Goal: Task Accomplishment & Management: Manage account settings

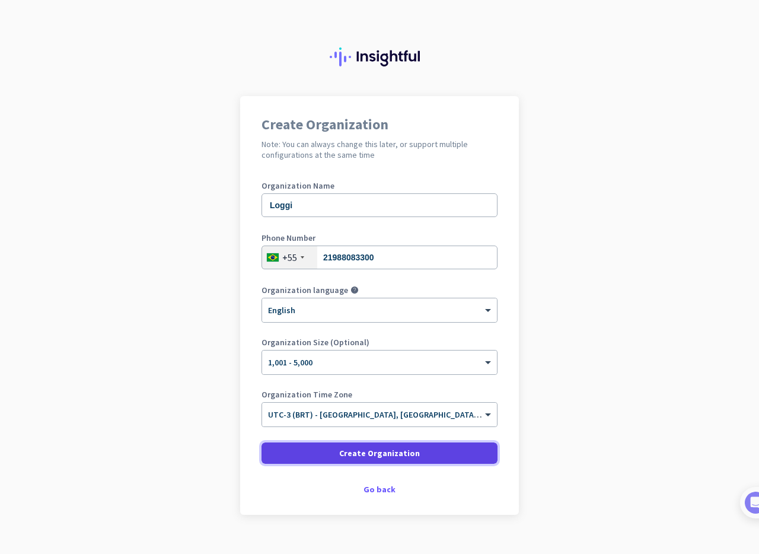
click at [350, 455] on span "Create Organization" at bounding box center [379, 453] width 81 height 12
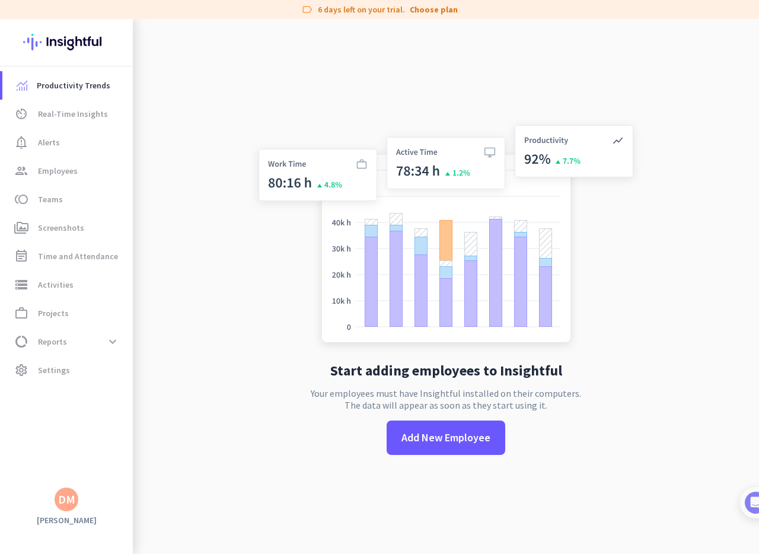
click at [338, 87] on div "Start adding employees to Insightful Your employees must have Insightful instal…" at bounding box center [446, 296] width 392 height 554
click at [109, 341] on span at bounding box center [112, 341] width 21 height 21
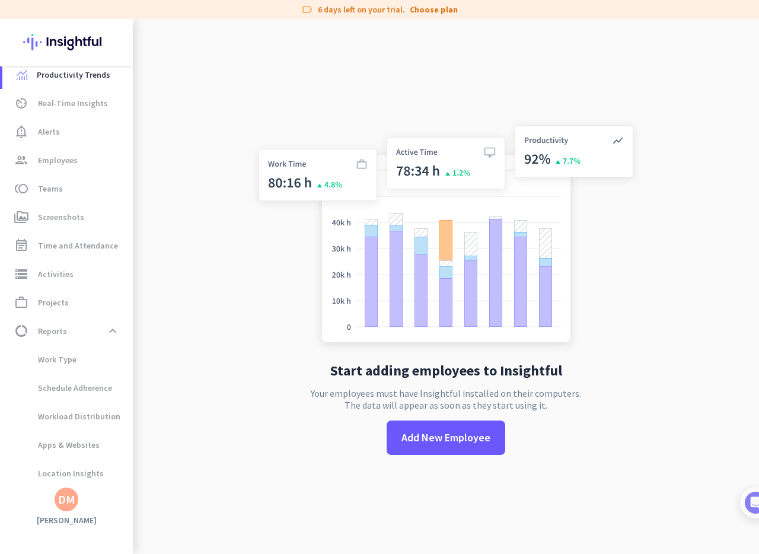
click at [228, 386] on app-no-employees "Start adding employees to Insightful Your employees must have Insightful instal…" at bounding box center [446, 296] width 626 height 554
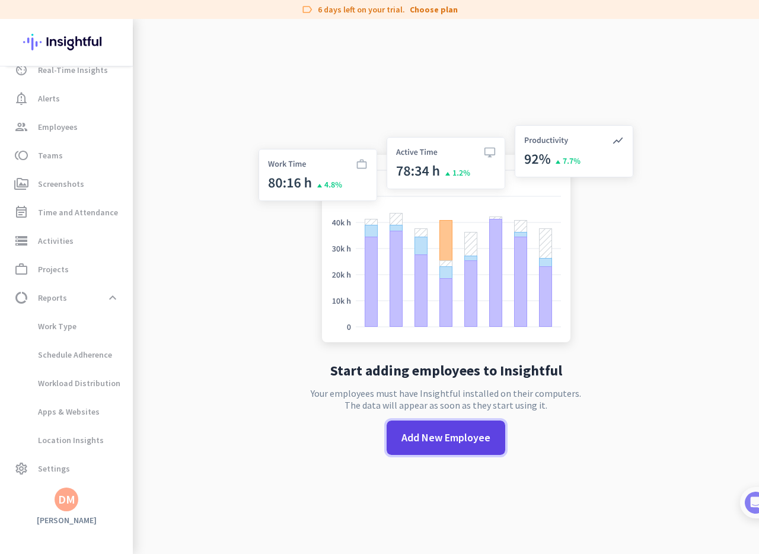
click at [462, 437] on span "Add New Employee" at bounding box center [445, 437] width 89 height 15
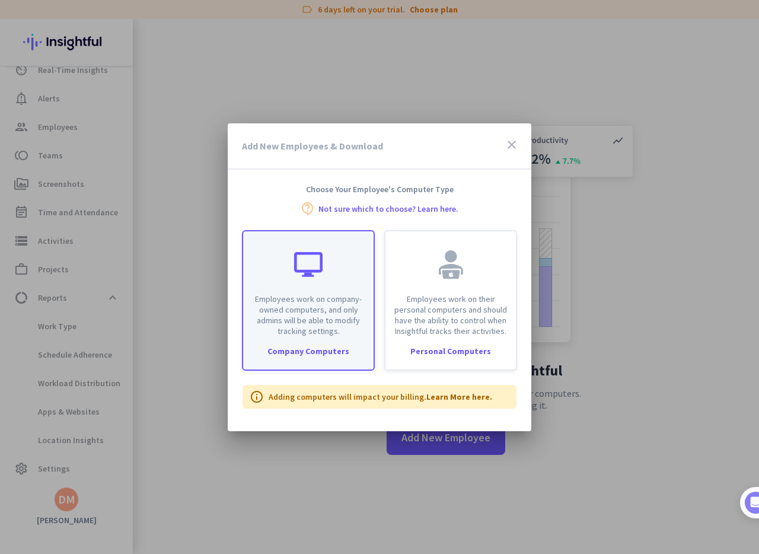
click at [352, 322] on p "Employees work on company-owned computers, and only admins will be able to modi…" at bounding box center [308, 314] width 116 height 43
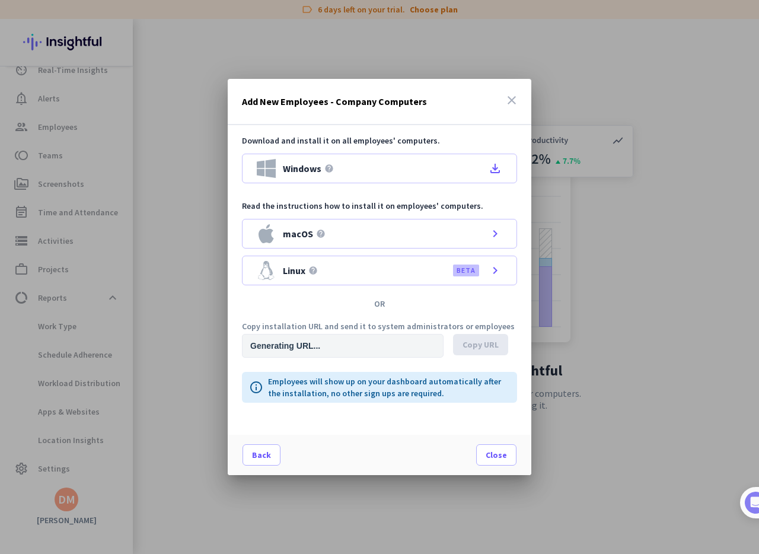
type input "[URL][DOMAIN_NAME]"
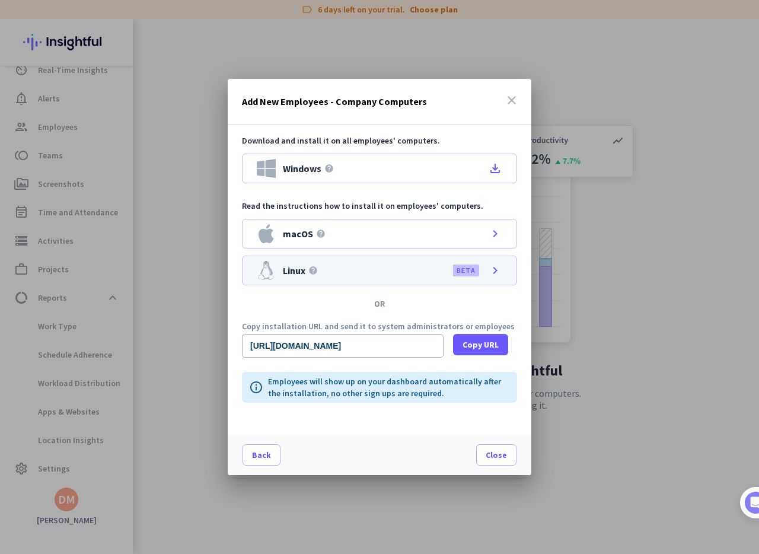
click at [495, 273] on icon "chevron_right" at bounding box center [495, 270] width 14 height 14
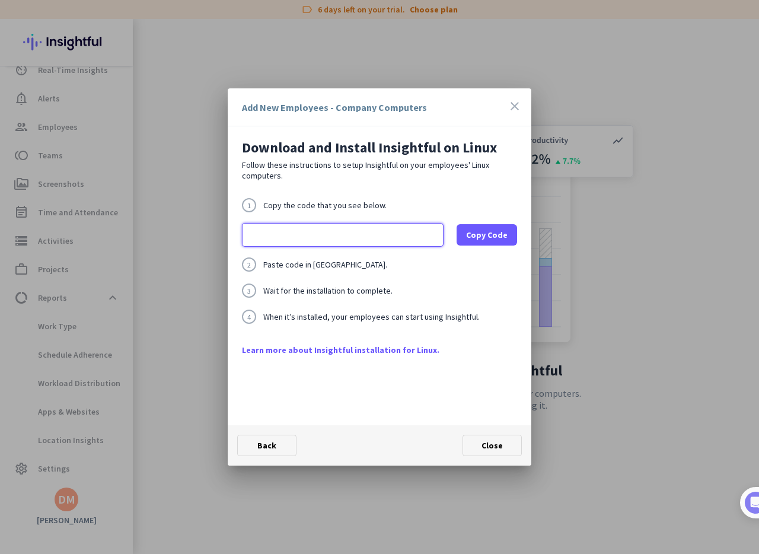
scroll to position [0, 389]
drag, startPoint x: 408, startPoint y: 235, endPoint x: 456, endPoint y: 237, distance: 48.1
click at [456, 237] on div "export base="[URL][DOMAIN_NAME]"; /bin/bash -c "organizationId="w1cxnxwvvimnpxu…" at bounding box center [379, 235] width 275 height 24
click at [346, 231] on input "export base="[URL][DOMAIN_NAME]"; /bin/bash -c "organizationId="w1cxnxwvvimnpxu…" at bounding box center [343, 235] width 202 height 24
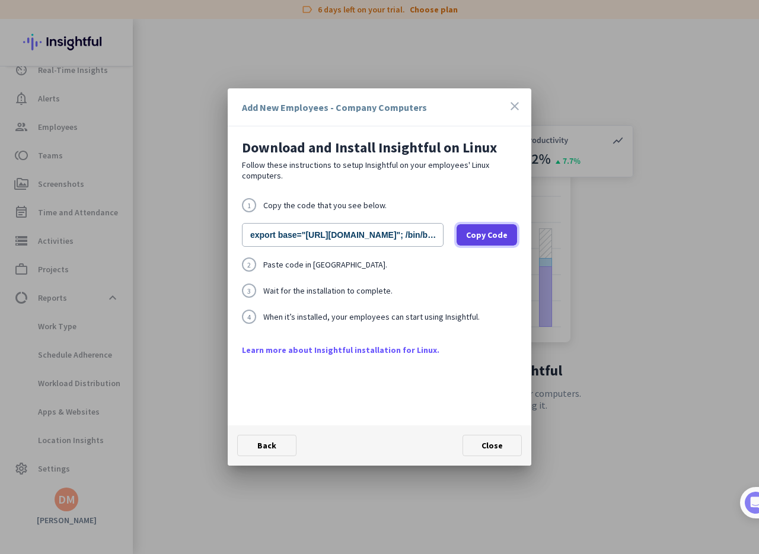
click at [494, 234] on span "Copy Code" at bounding box center [486, 235] width 41 height 12
click at [488, 234] on span "Copy Code" at bounding box center [486, 235] width 41 height 12
click at [488, 446] on span "Close" at bounding box center [491, 445] width 21 height 11
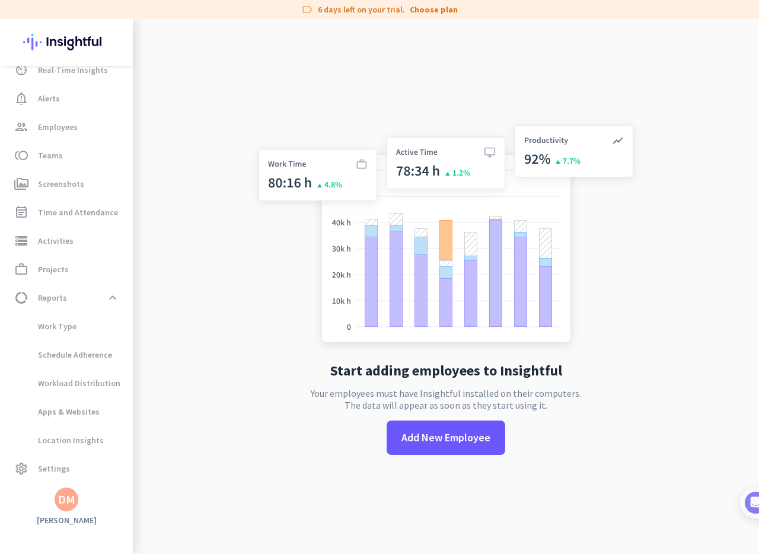
click at [681, 241] on app-no-employees "Start adding employees to Insightful Your employees must have Insightful instal…" at bounding box center [446, 296] width 626 height 554
click at [57, 126] on span "Employees" at bounding box center [58, 127] width 40 height 14
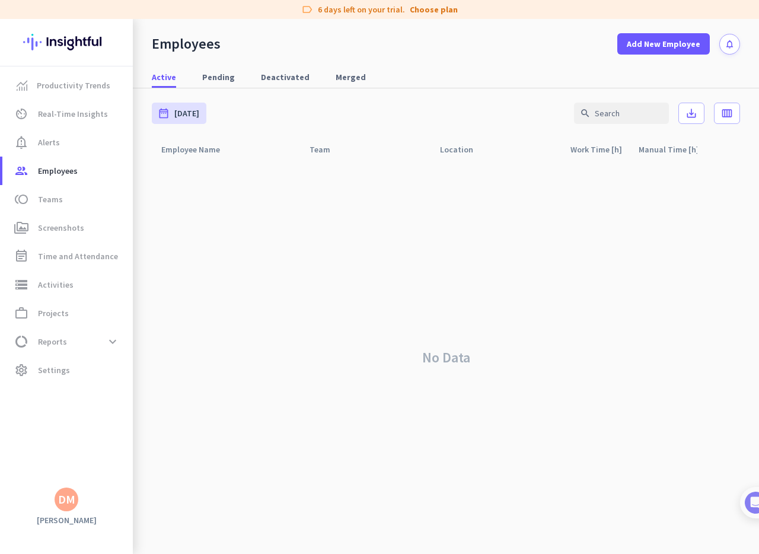
click at [224, 318] on div "No Data" at bounding box center [446, 357] width 588 height 393
click at [441, 279] on div "No Data" at bounding box center [446, 357] width 588 height 393
